Goal: Task Accomplishment & Management: Manage account settings

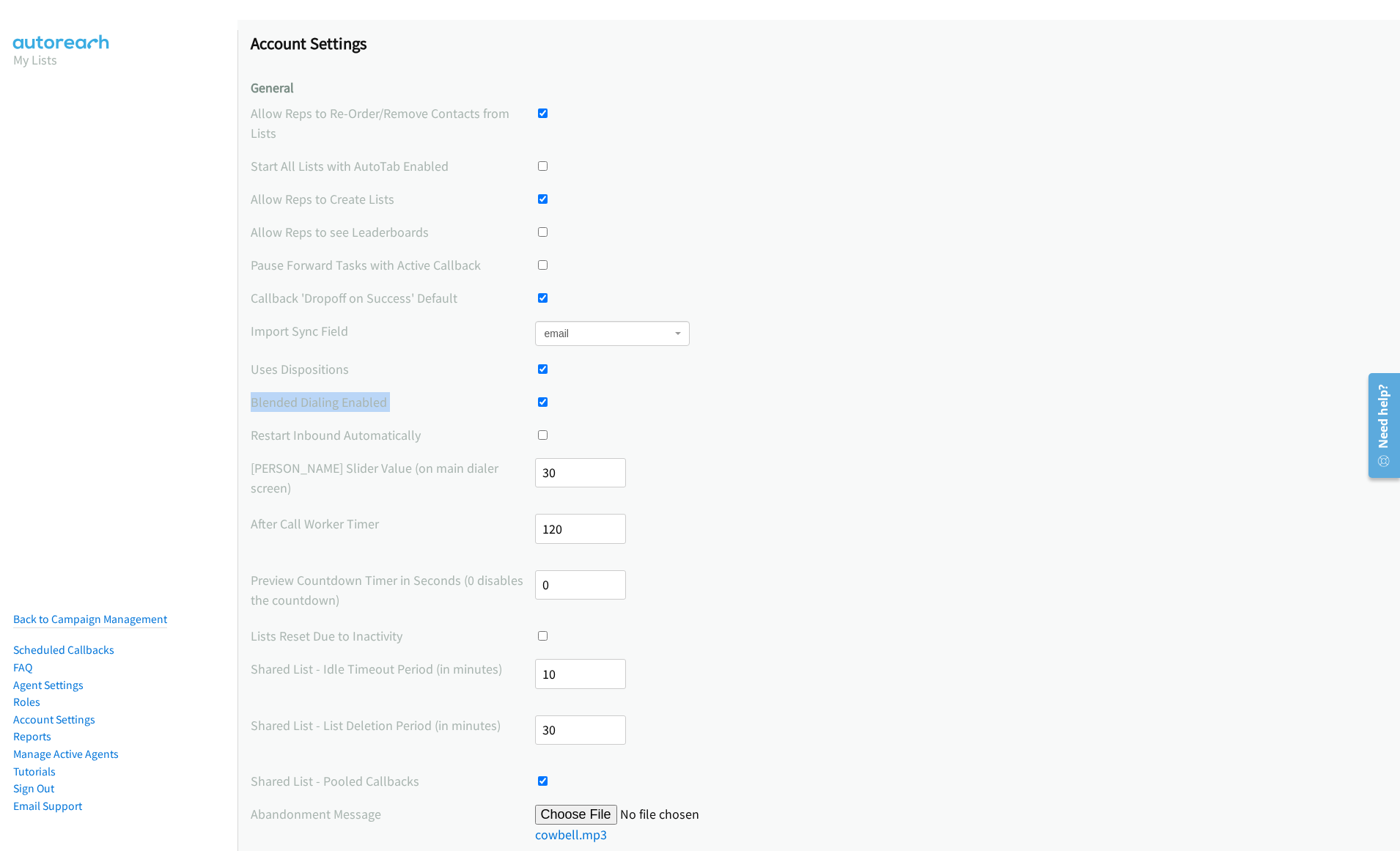
drag, startPoint x: 254, startPoint y: 379, endPoint x: 300, endPoint y: 401, distance: 51.0
drag, startPoint x: 301, startPoint y: 388, endPoint x: 397, endPoint y: 388, distance: 96.0
click at [397, 392] on label "Blended Dialing Enabled" at bounding box center [392, 401] width 284 height 19
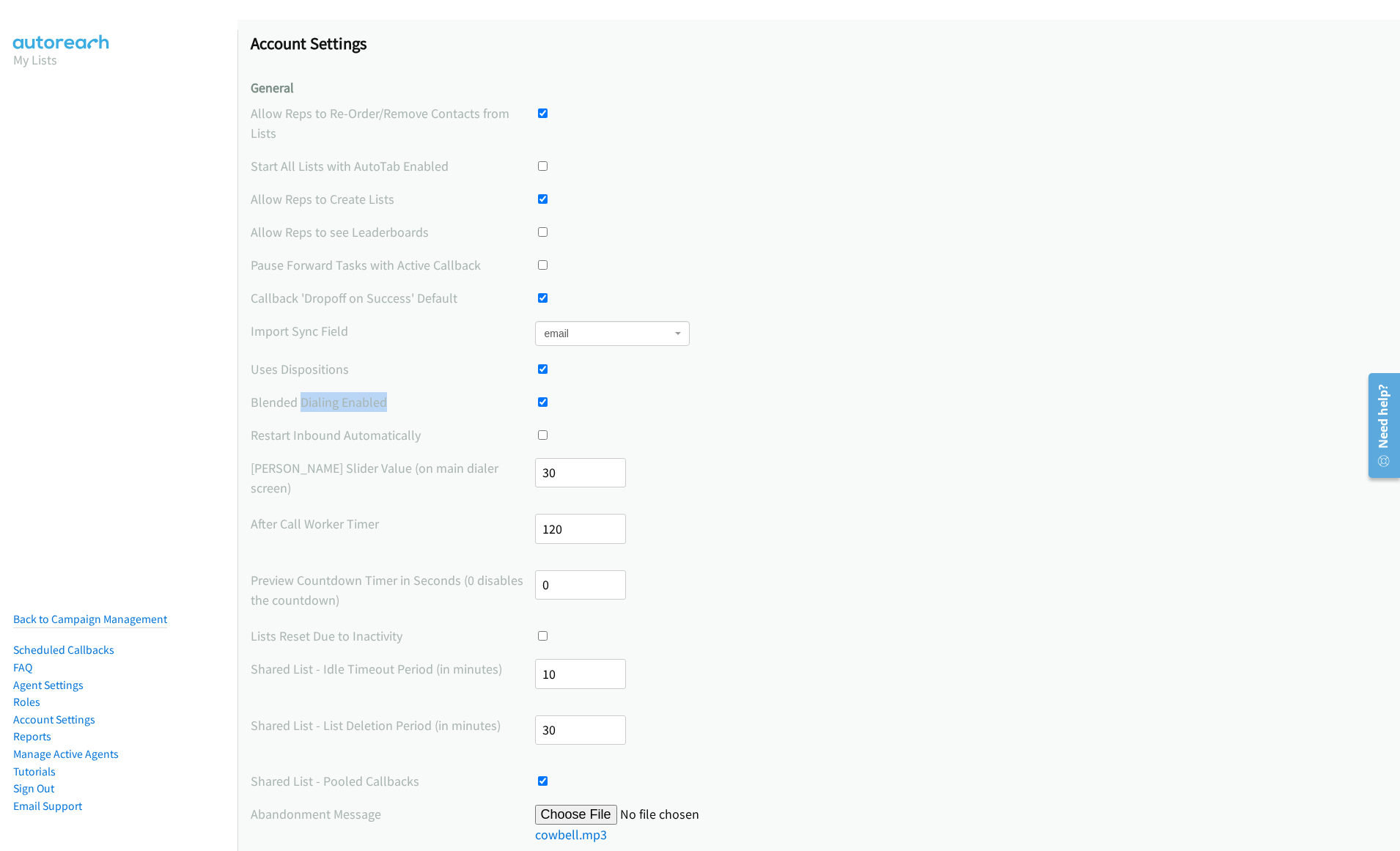
click at [397, 392] on label "Blended Dialing Enabled" at bounding box center [392, 401] width 284 height 19
drag, startPoint x: 280, startPoint y: 421, endPoint x: 644, endPoint y: 421, distance: 364.0
click at [644, 426] on div "Restart Inbound Automatically" at bounding box center [819, 435] width 1136 height 19
click at [329, 392] on label "Blended Dialing Enabled" at bounding box center [392, 401] width 284 height 19
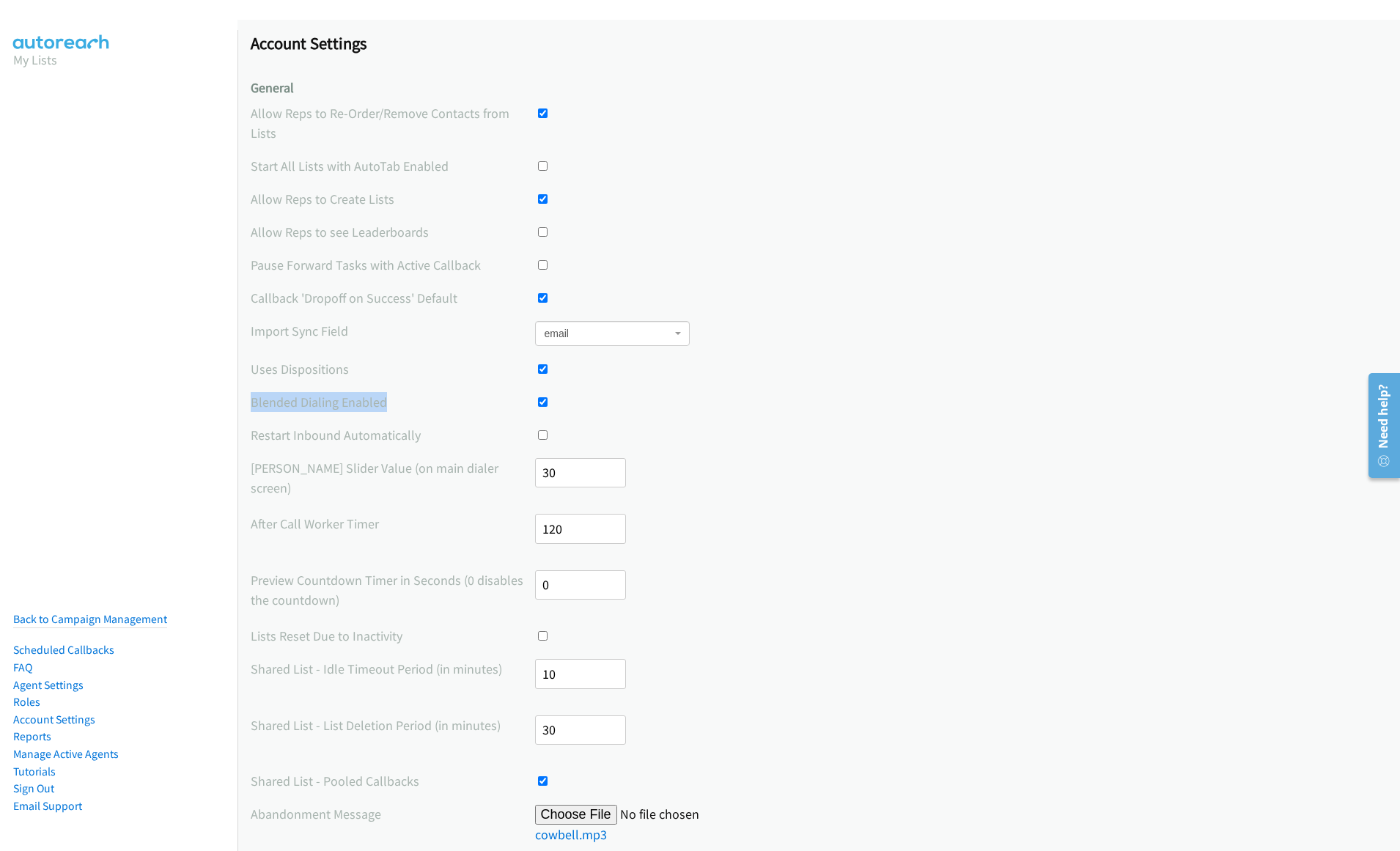
click at [329, 392] on label "Blended Dialing Enabled" at bounding box center [392, 401] width 284 height 19
click at [453, 392] on label "Blended Dialing Enabled" at bounding box center [392, 401] width 284 height 19
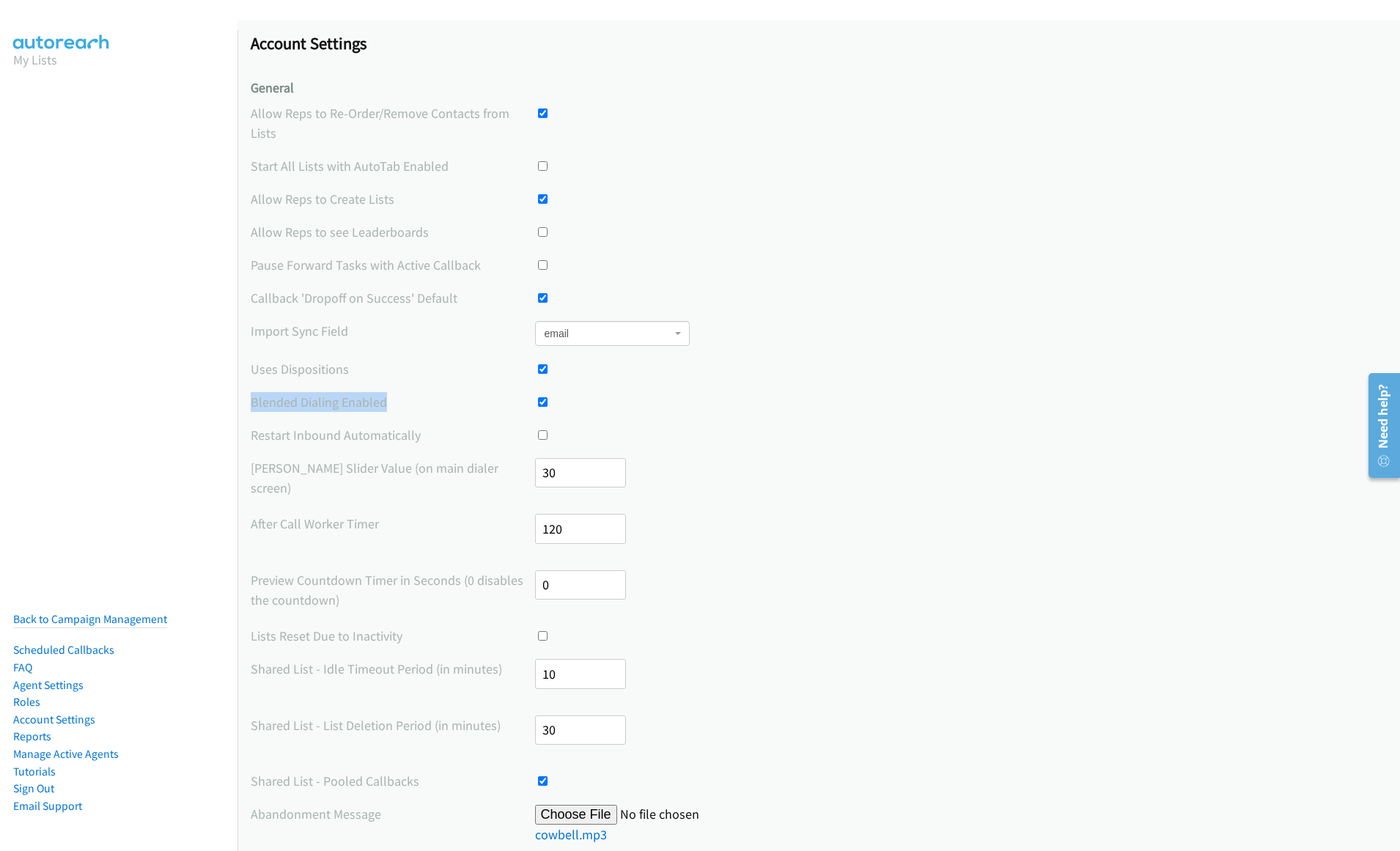
drag, startPoint x: 243, startPoint y: 384, endPoint x: 400, endPoint y: 383, distance: 157.0
